Goal: Information Seeking & Learning: Learn about a topic

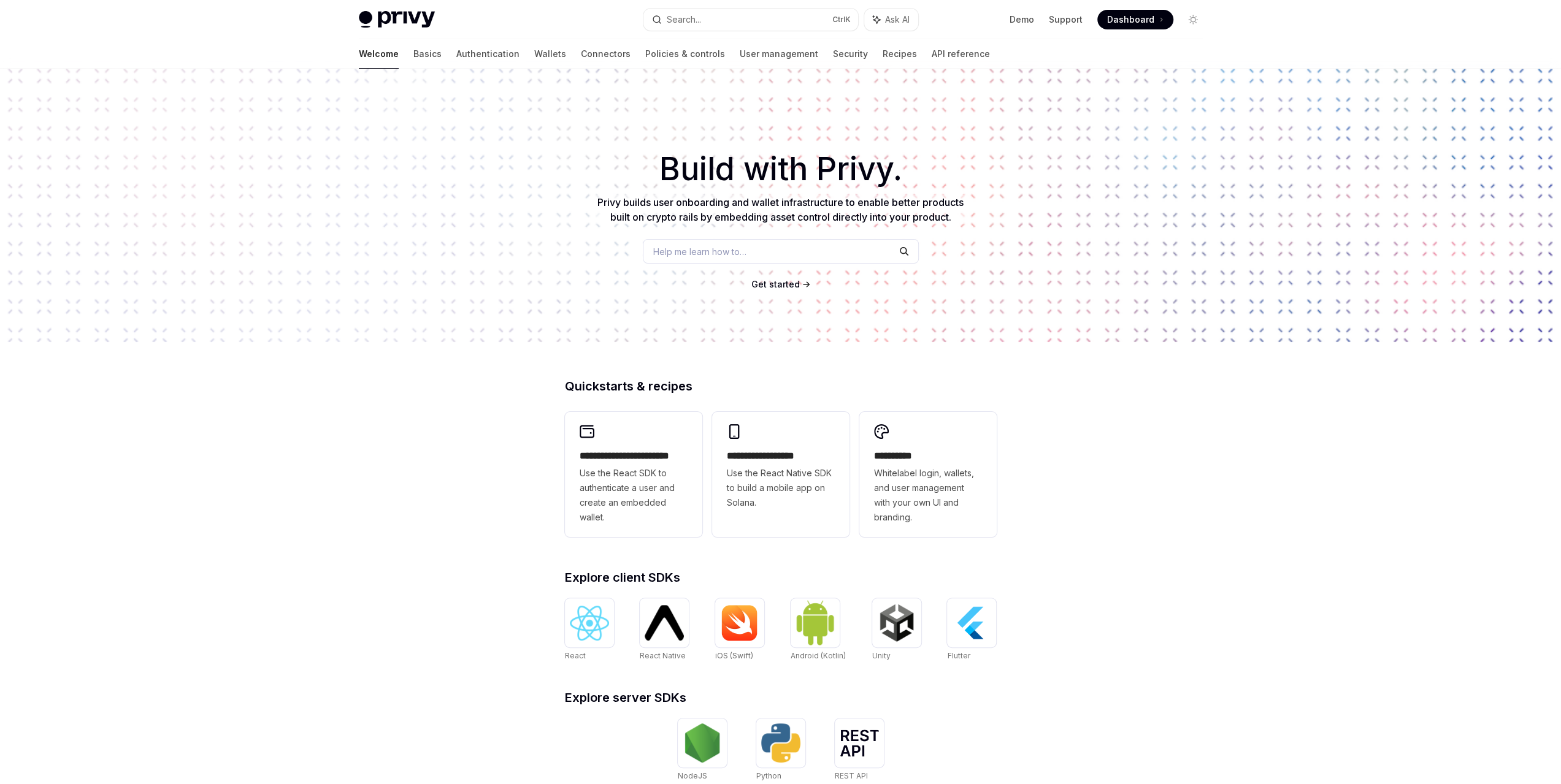
click at [643, 474] on span "Use the React SDK to authenticate a user and create an embedded wallet." at bounding box center [633, 495] width 108 height 59
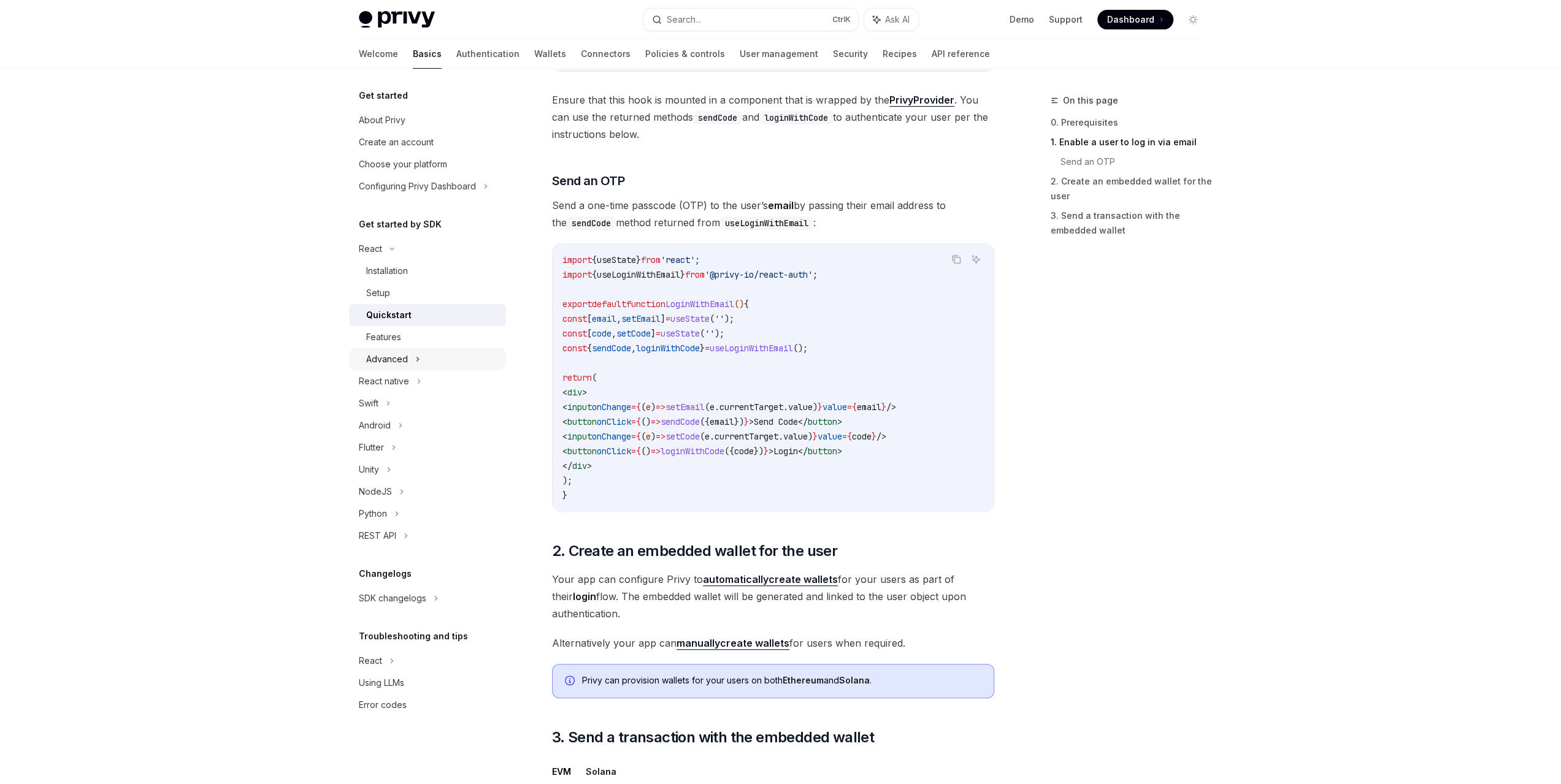
scroll to position [429, 0]
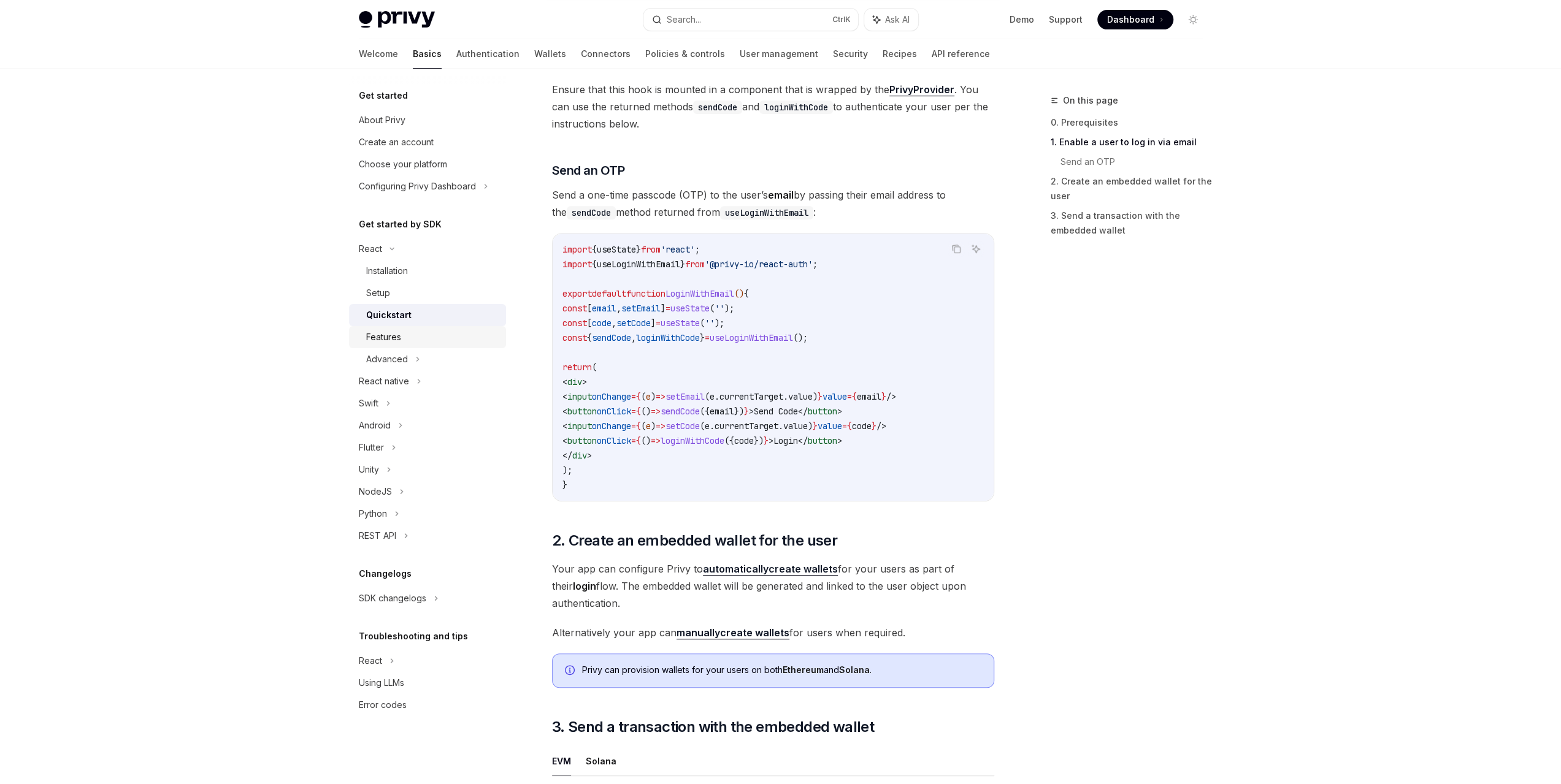
click at [406, 345] on link "Features" at bounding box center [428, 337] width 157 height 22
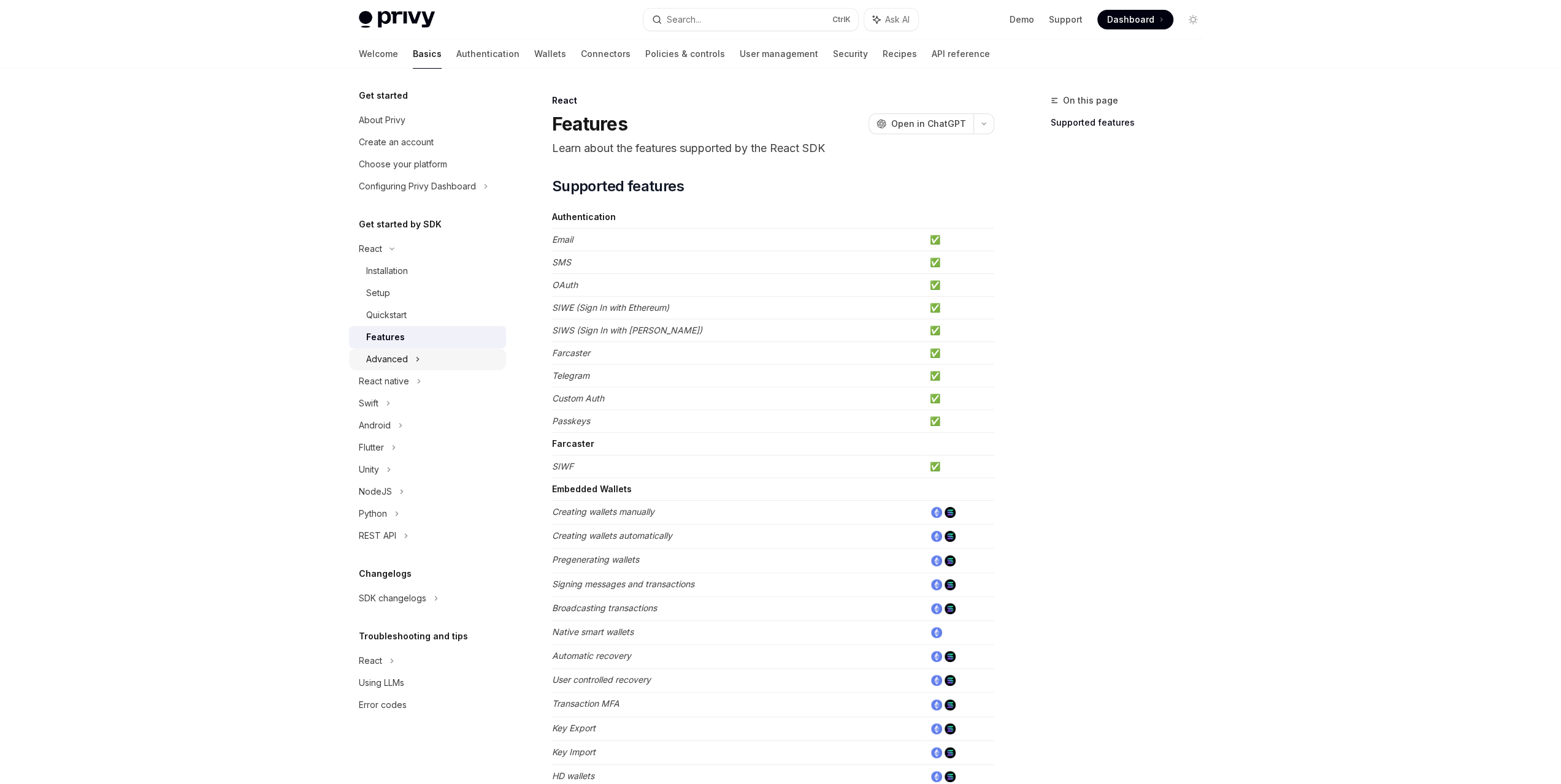
click at [416, 355] on icon at bounding box center [418, 359] width 5 height 15
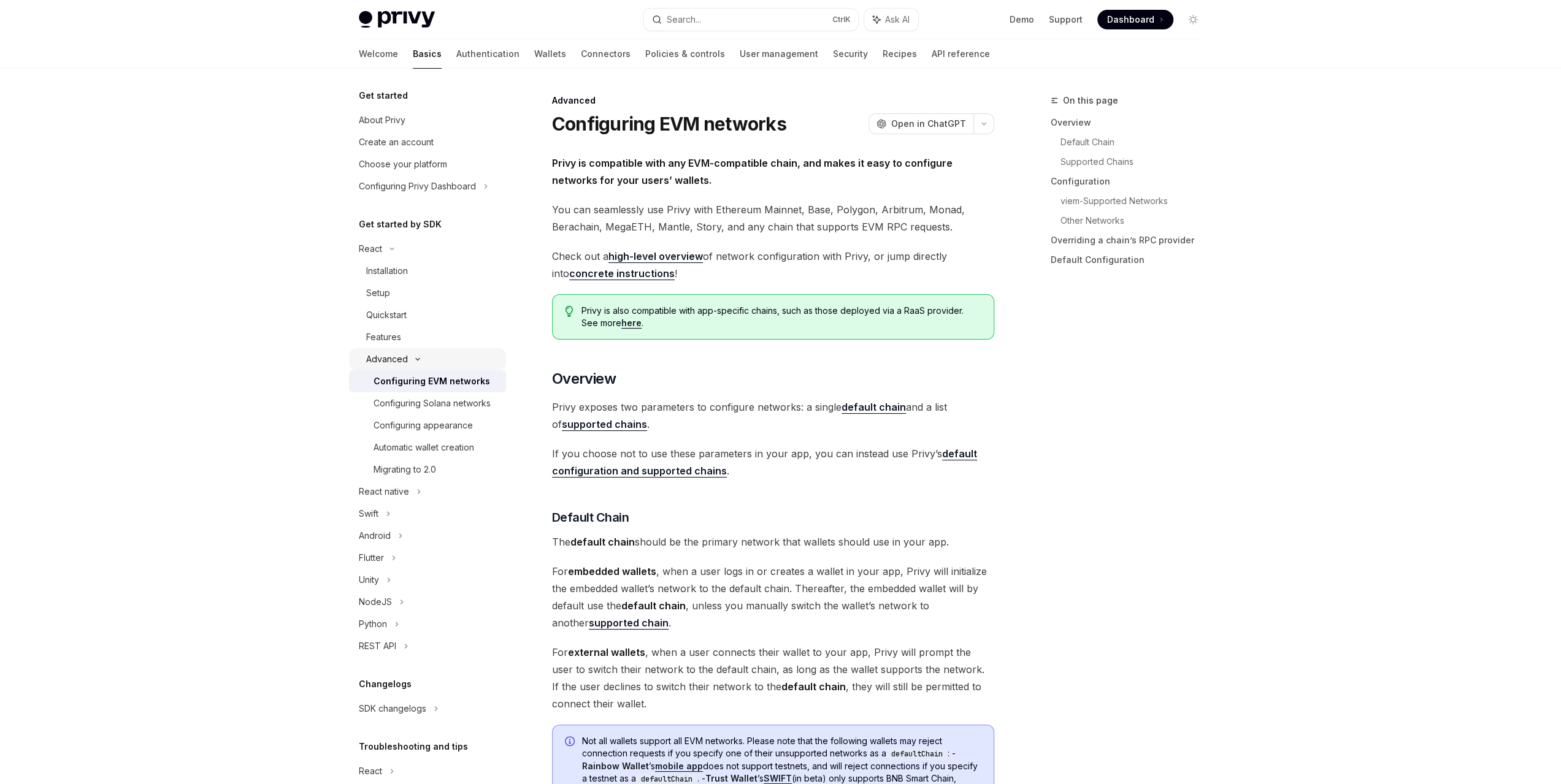
type textarea "*"
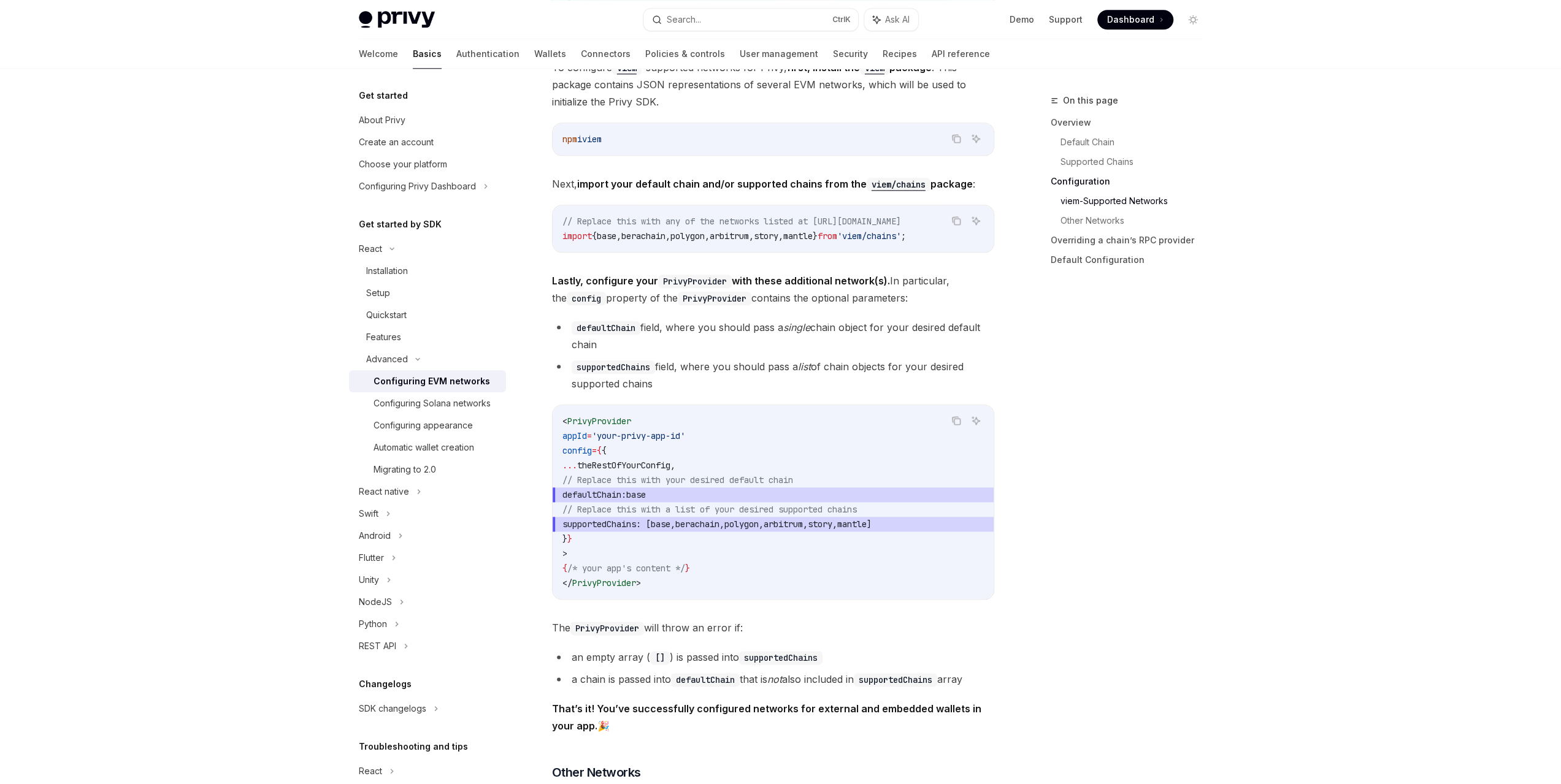
scroll to position [1533, 0]
